Goal: Communication & Community: Share content

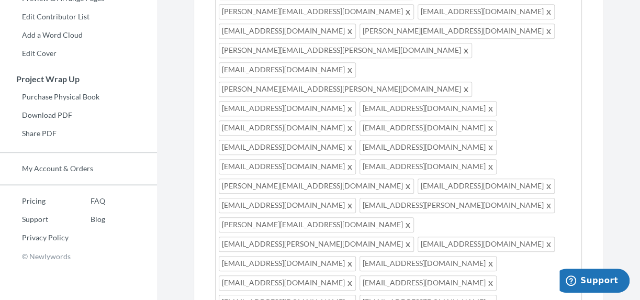
scroll to position [304, 0]
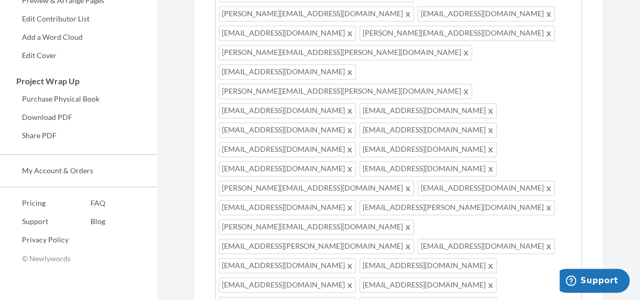
drag, startPoint x: 470, startPoint y: 217, endPoint x: 315, endPoint y: 151, distance: 168.7
click at [315, 151] on div "[PERSON_NAME][EMAIL_ADDRESS][DOMAIN_NAME] [PERSON_NAME][DOMAIN_NAME][EMAIL_ADDR…" at bounding box center [398, 205] width 367 height 637
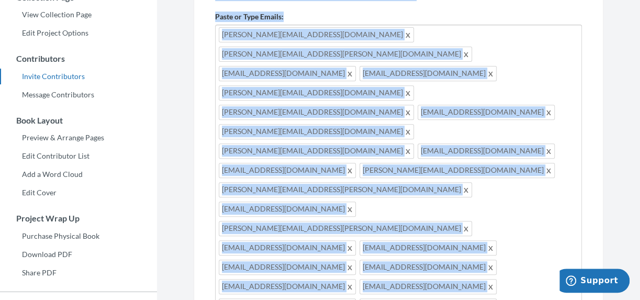
scroll to position [0, 0]
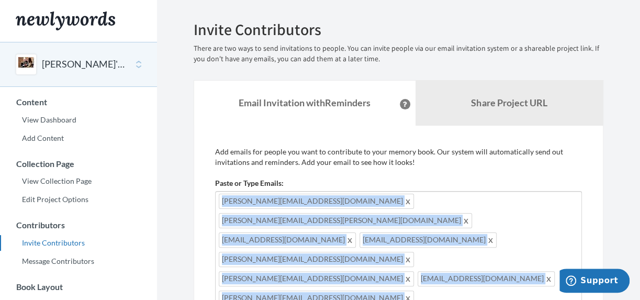
drag, startPoint x: 347, startPoint y: 219, endPoint x: 207, endPoint y: 203, distance: 141.3
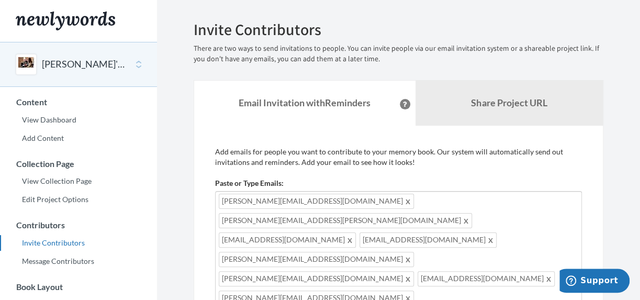
click at [447, 166] on p "Add emails for people you want to contribute to your memory book. Our system wi…" at bounding box center [398, 157] width 367 height 21
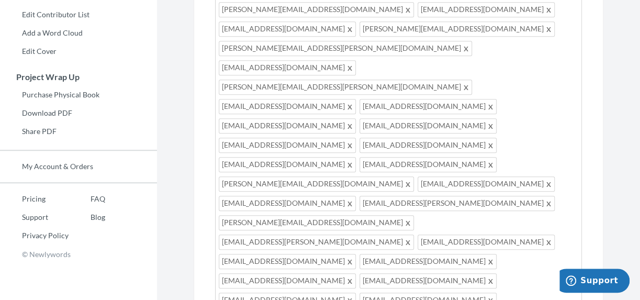
scroll to position [306, 0]
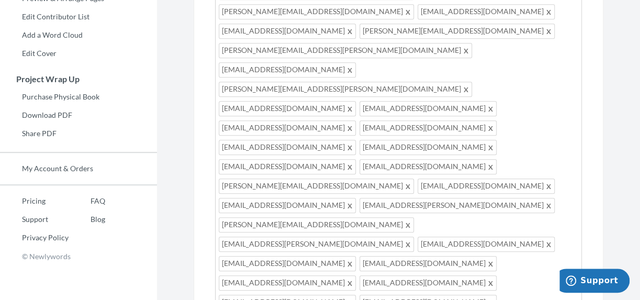
click at [608, 209] on div "Emails have been sent! Invite Contributors There are two ways to send invitatio…" at bounding box center [399, 226] width 426 height 1022
click at [594, 206] on div "Add emails for people you want to contribute to your memory book. Our system wi…" at bounding box center [399, 279] width 410 height 918
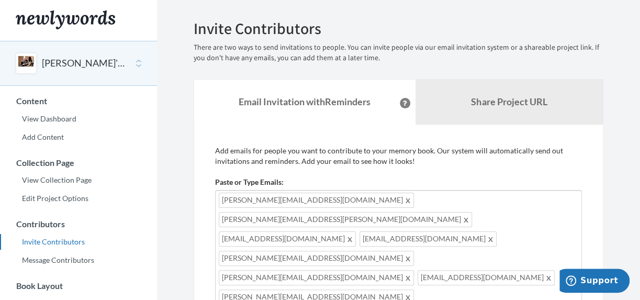
scroll to position [0, 0]
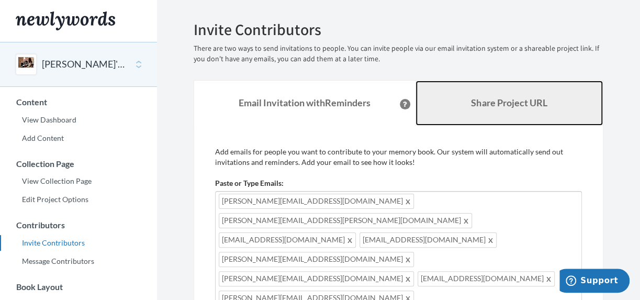
click at [539, 96] on link "Share Project URL" at bounding box center [510, 103] width 188 height 45
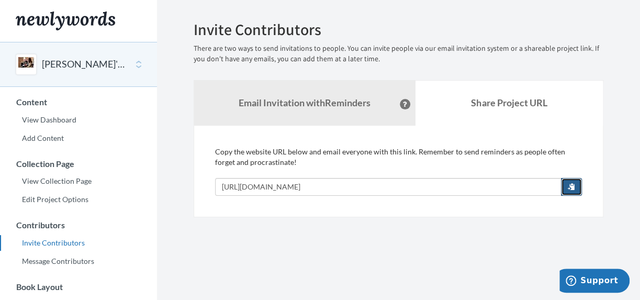
click at [568, 190] on button "button" at bounding box center [571, 187] width 21 height 18
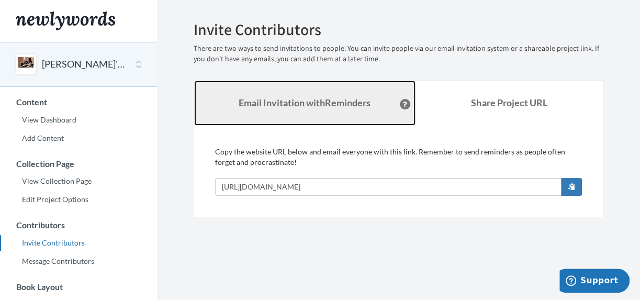
click at [268, 112] on link "Email Invitation with Reminders" at bounding box center [304, 103] width 221 height 45
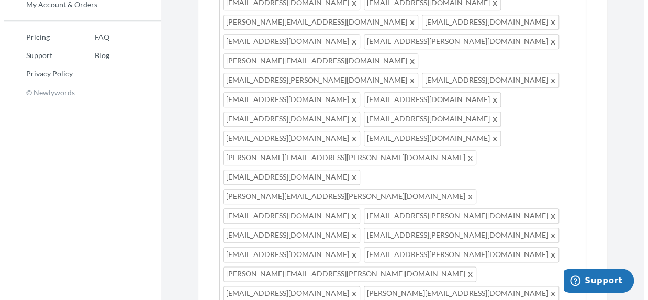
scroll to position [10, 0]
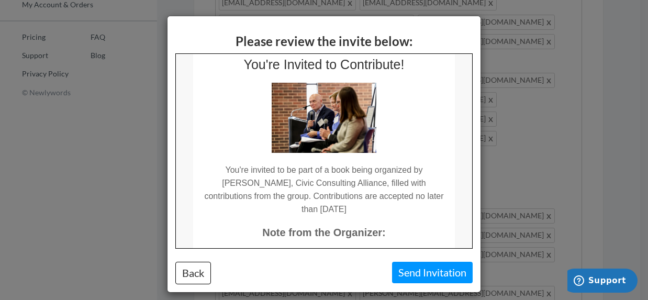
scroll to position [0, 0]
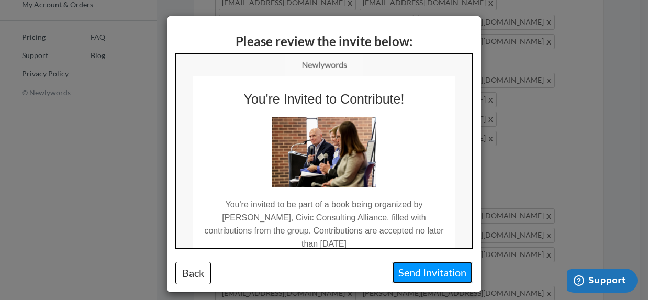
click at [405, 274] on button "Send Invitation" at bounding box center [432, 272] width 81 height 21
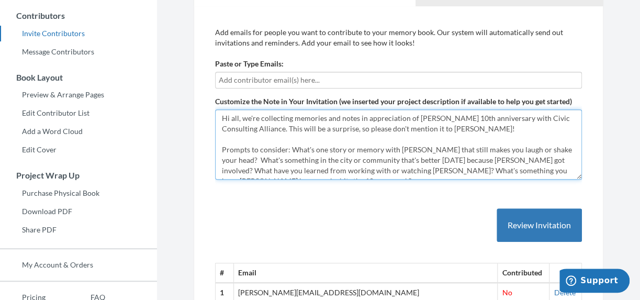
drag, startPoint x: 487, startPoint y: 128, endPoint x: 288, endPoint y: 126, distance: 199.0
click at [288, 126] on textarea "Hi all, we're collecting memories and notes in appreciation of [PERSON_NAME] 10…" at bounding box center [398, 144] width 367 height 70
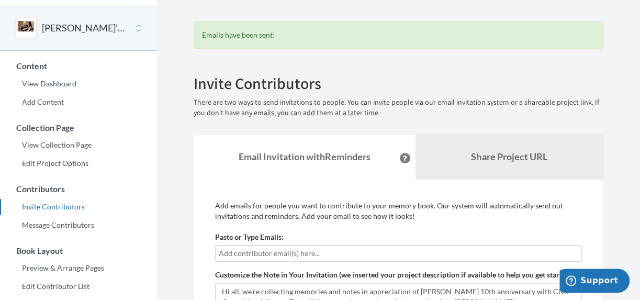
scroll to position [52, 0]
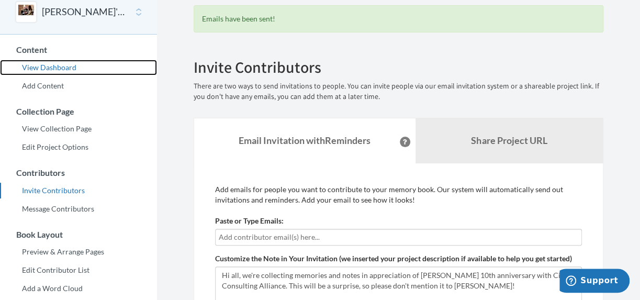
click at [53, 67] on link "View Dashboard" at bounding box center [78, 68] width 157 height 16
